Goal: Complete application form

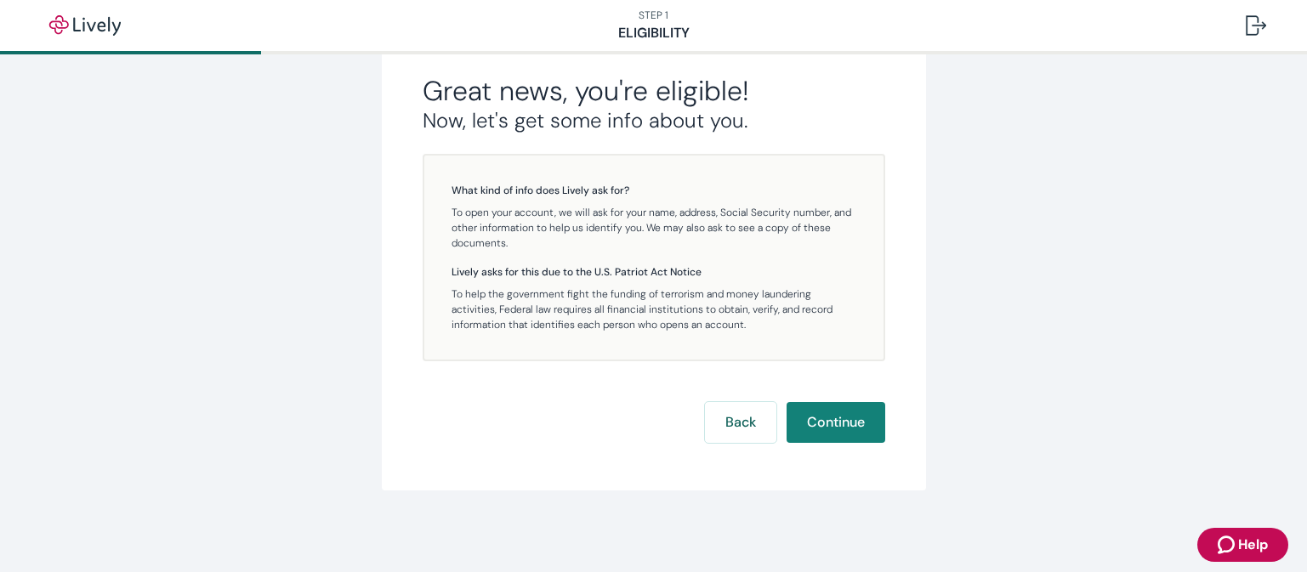
scroll to position [336, 0]
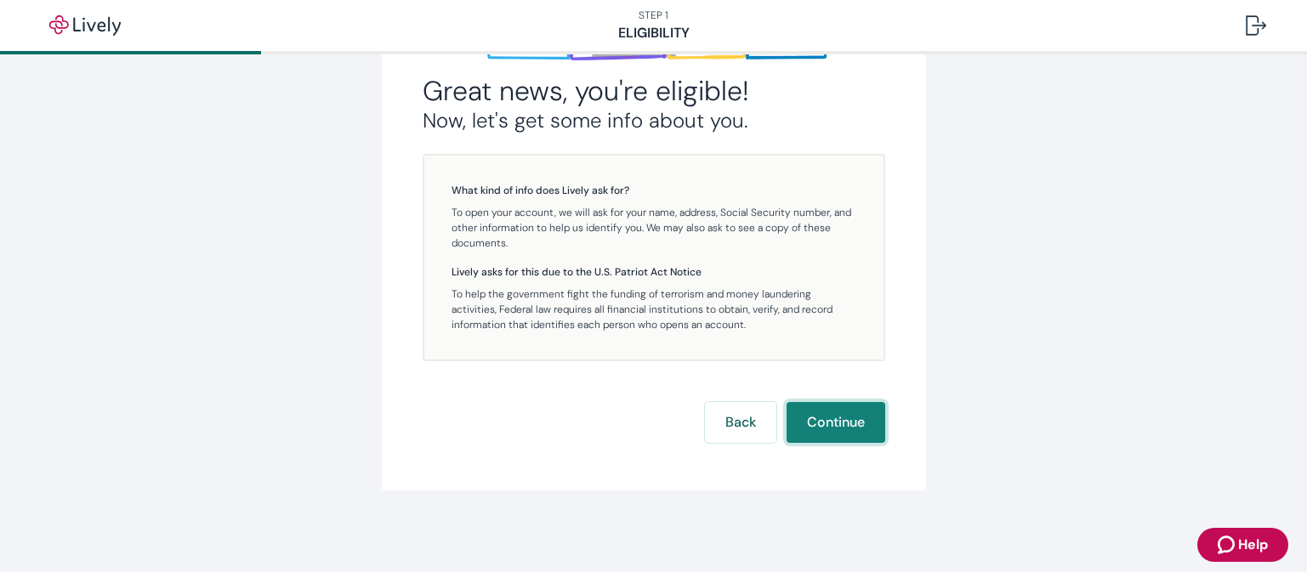
click at [806, 420] on button "Continue" at bounding box center [835, 422] width 99 height 41
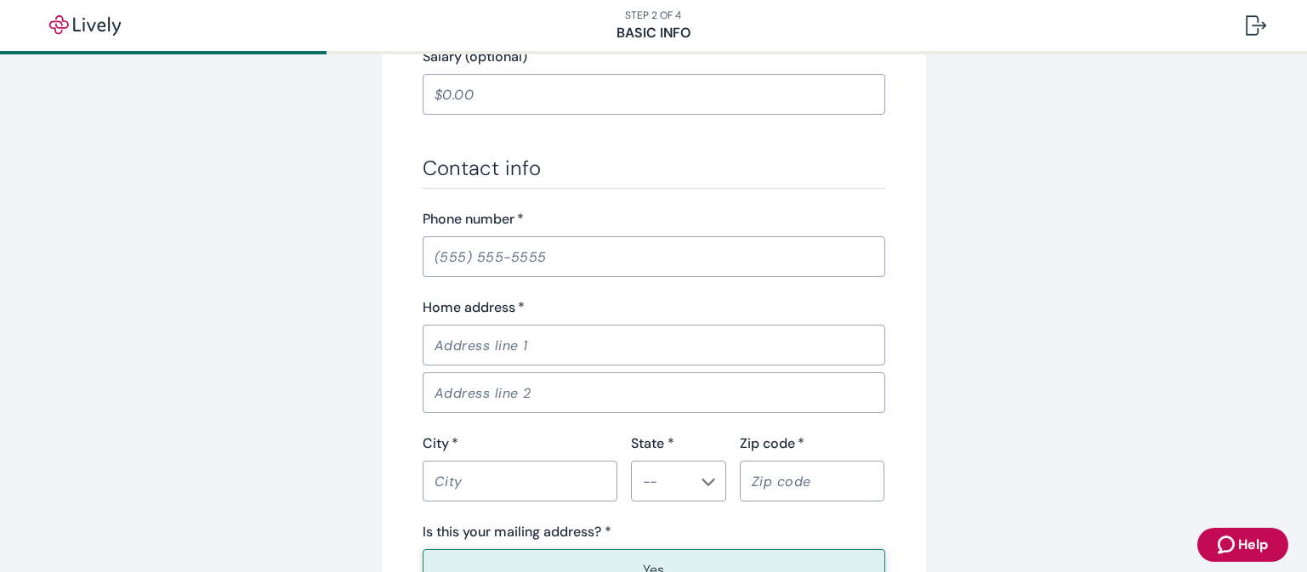
scroll to position [1103, 0]
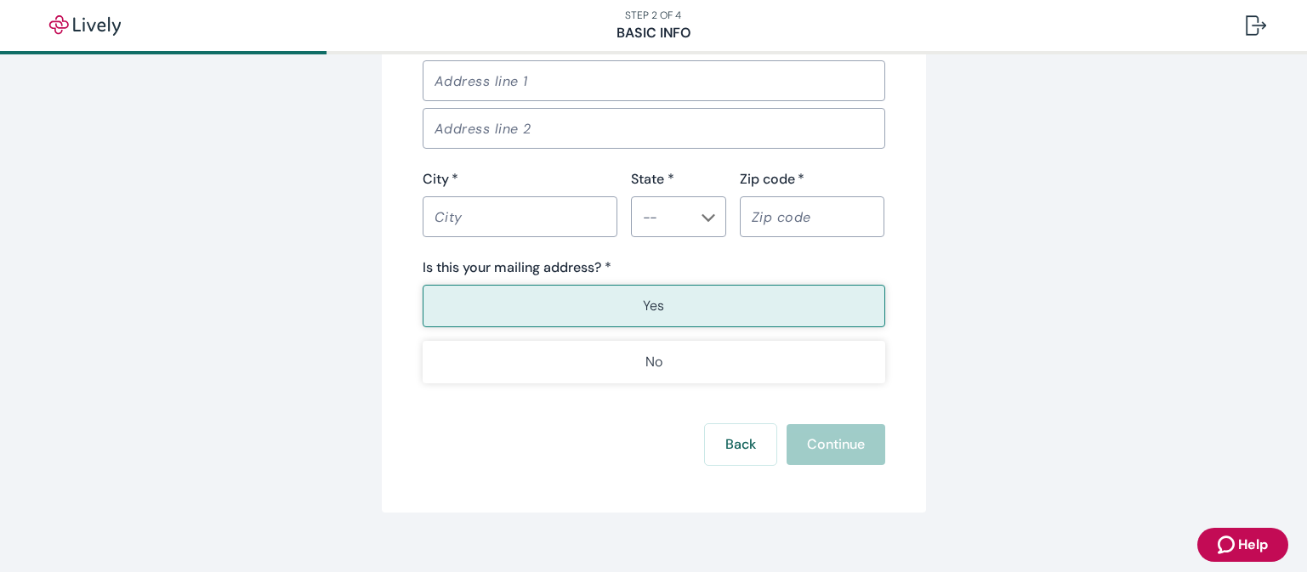
click at [819, 432] on div "Back Continue" at bounding box center [654, 444] width 463 height 41
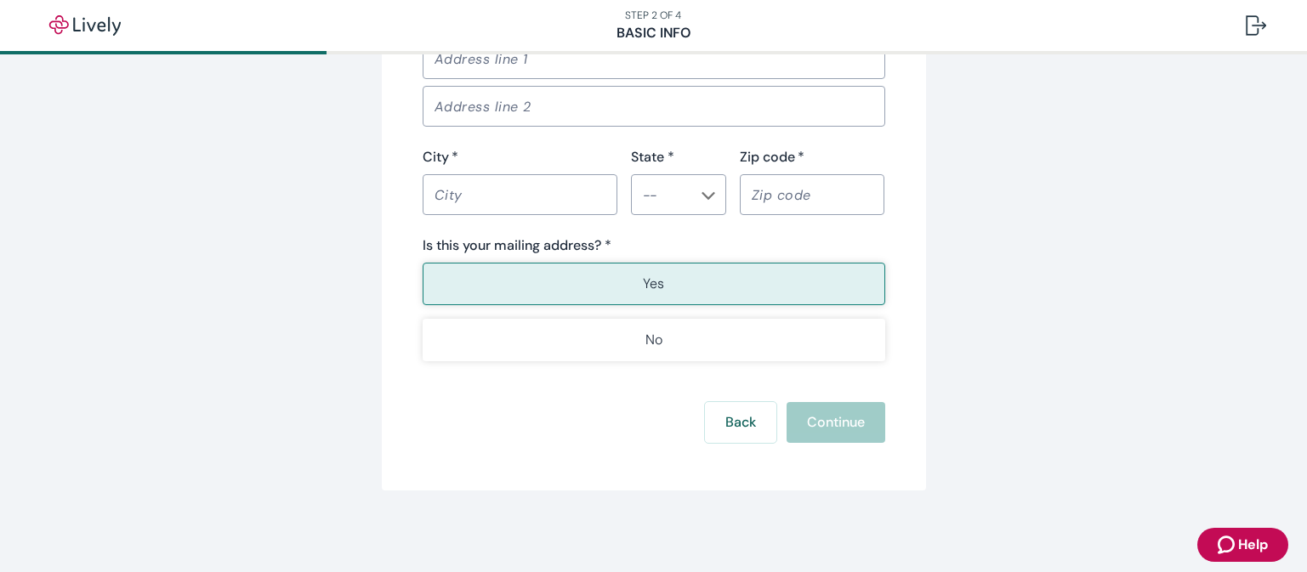
click at [817, 430] on div "Back Continue" at bounding box center [654, 422] width 463 height 41
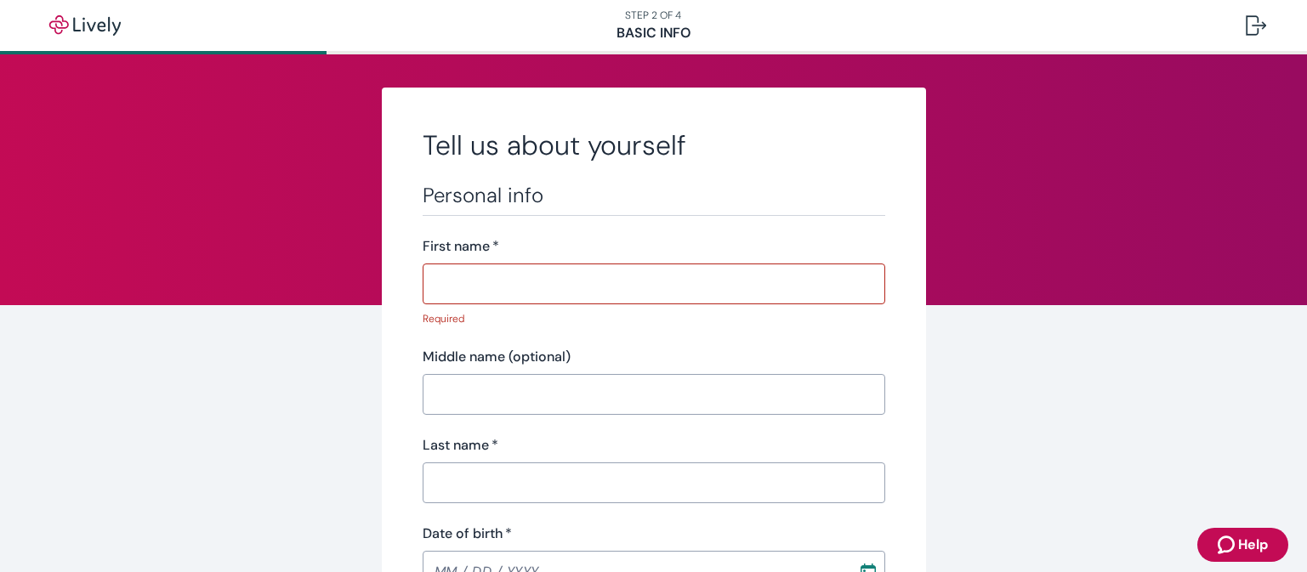
scroll to position [0, 0]
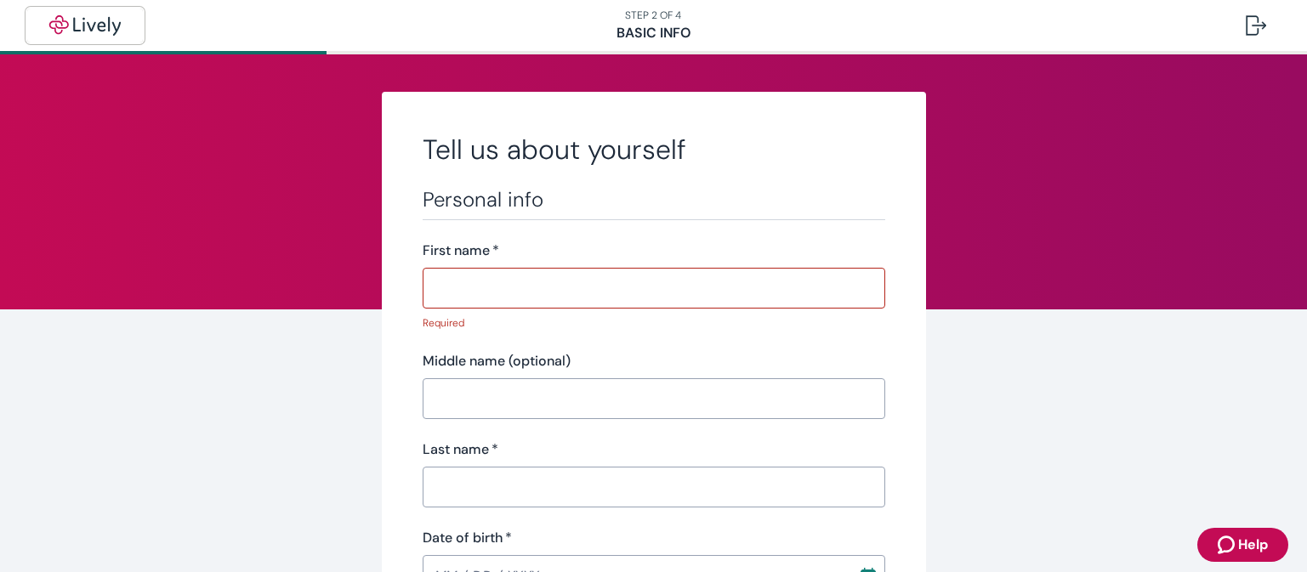
click at [85, 24] on img "button" at bounding box center [84, 25] width 95 height 20
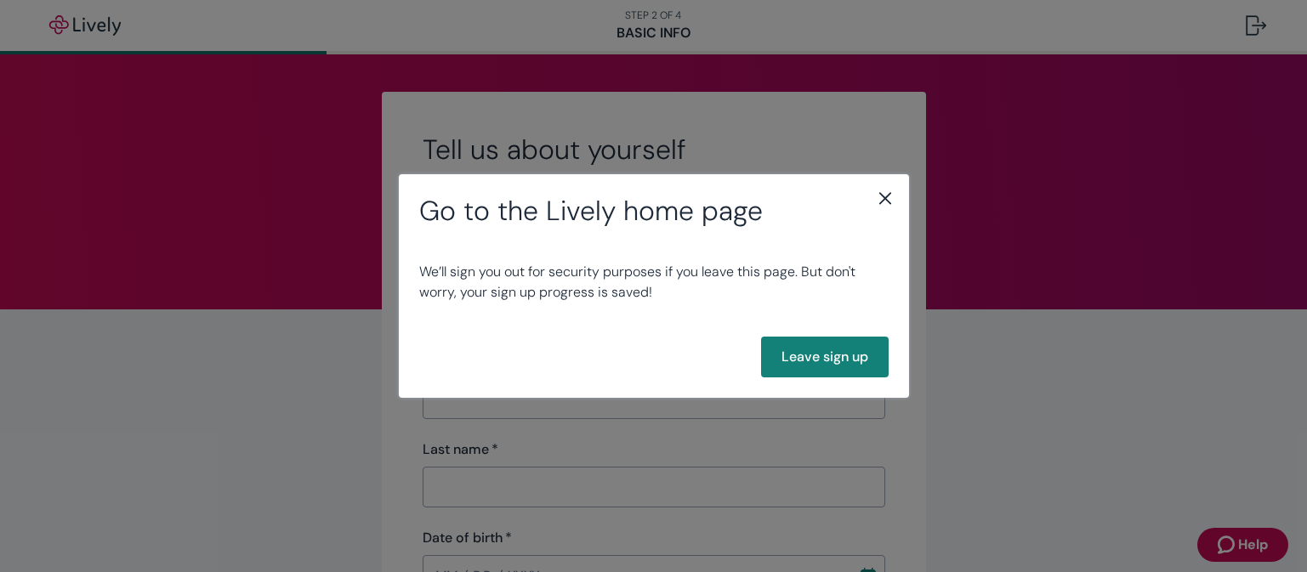
click at [887, 202] on icon "close" at bounding box center [885, 198] width 20 height 20
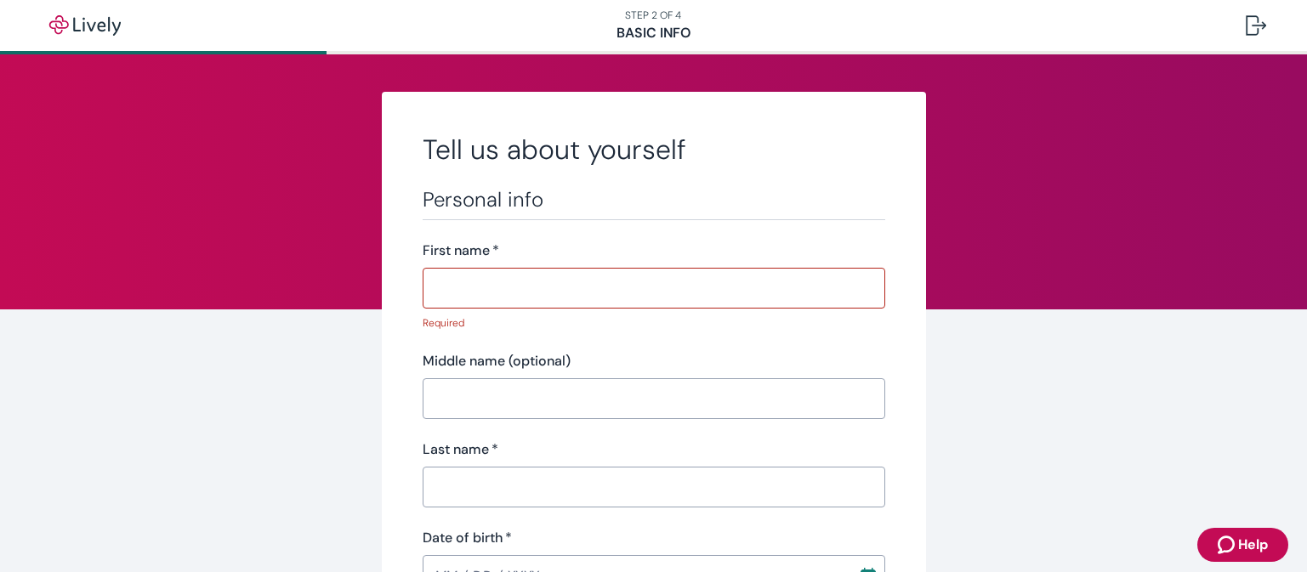
click at [1246, 545] on span "Help" at bounding box center [1253, 545] width 30 height 20
